Goal: Find specific page/section

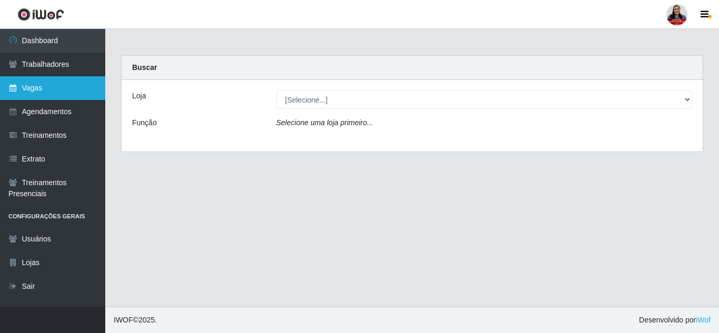
drag, startPoint x: 52, startPoint y: 89, endPoint x: 69, endPoint y: 88, distance: 17.4
click at [52, 89] on link "Vagas" at bounding box center [52, 88] width 105 height 24
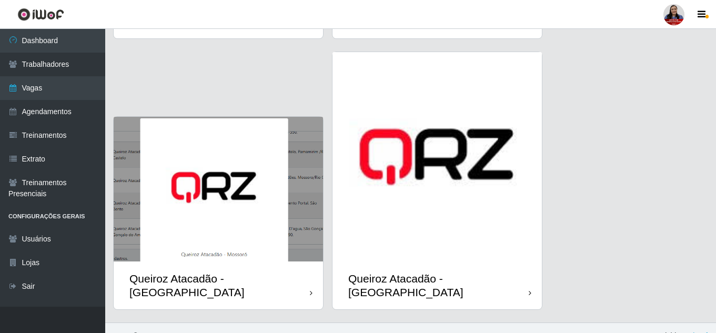
scroll to position [1330, 0]
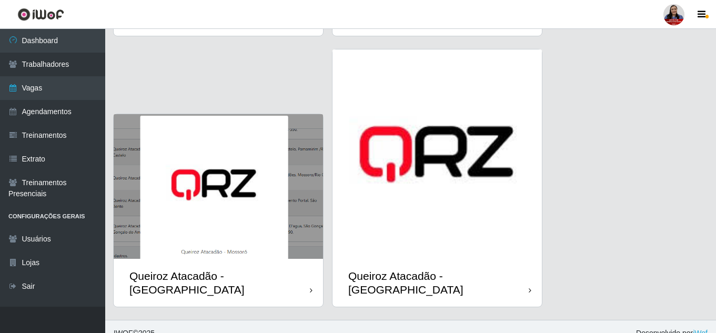
click at [485, 233] on img at bounding box center [436, 153] width 209 height 209
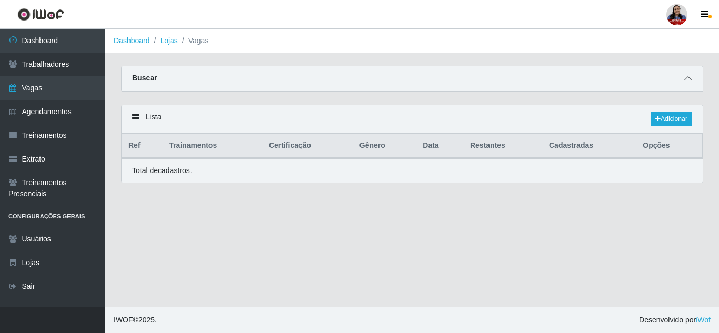
click at [686, 77] on icon at bounding box center [687, 78] width 7 height 7
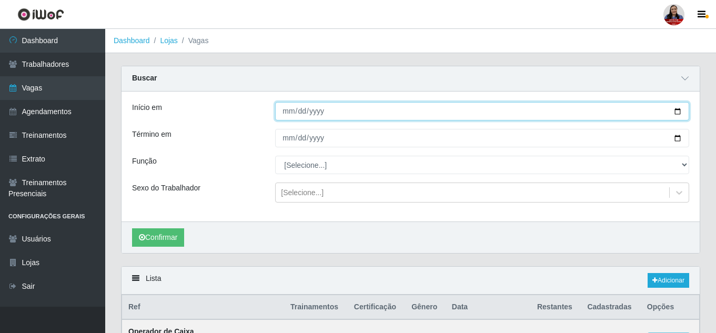
click at [678, 114] on input "Início em" at bounding box center [482, 111] width 414 height 18
